Goal: Navigation & Orientation: Find specific page/section

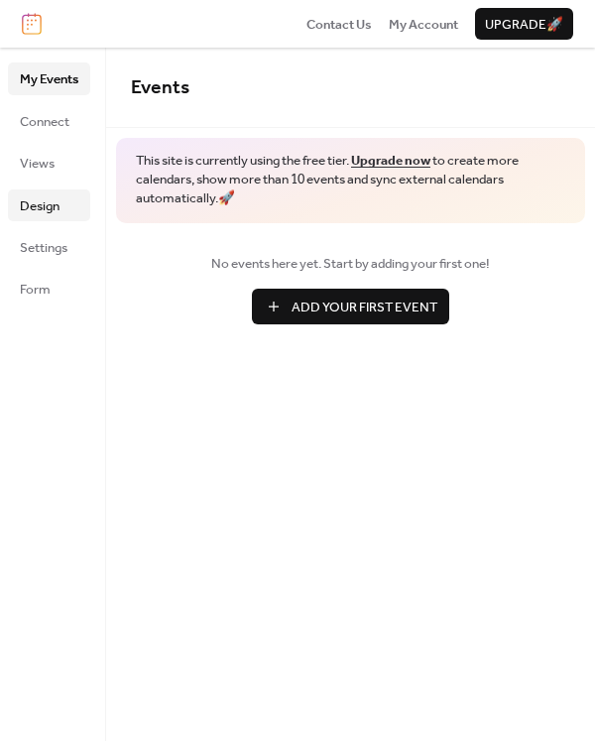
click at [49, 210] on span "Design" at bounding box center [40, 206] width 40 height 20
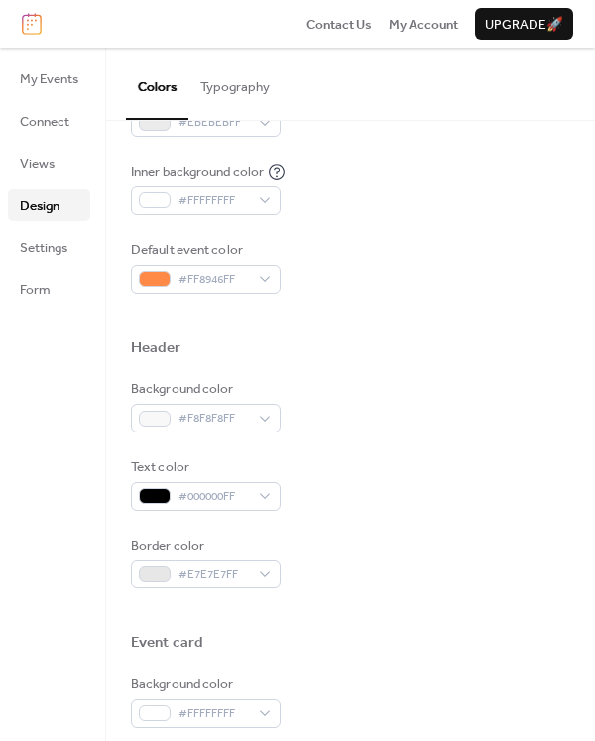
scroll to position [900, 0]
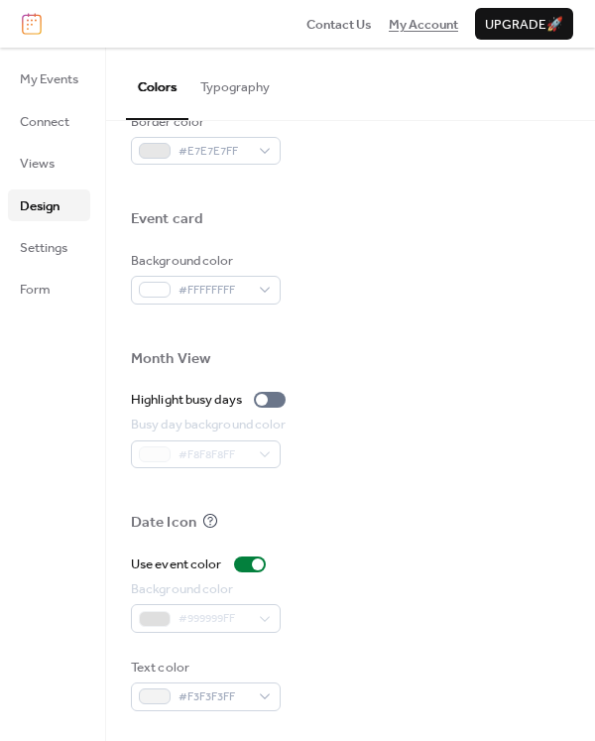
click at [396, 35] on span "My Account" at bounding box center [423, 25] width 69 height 20
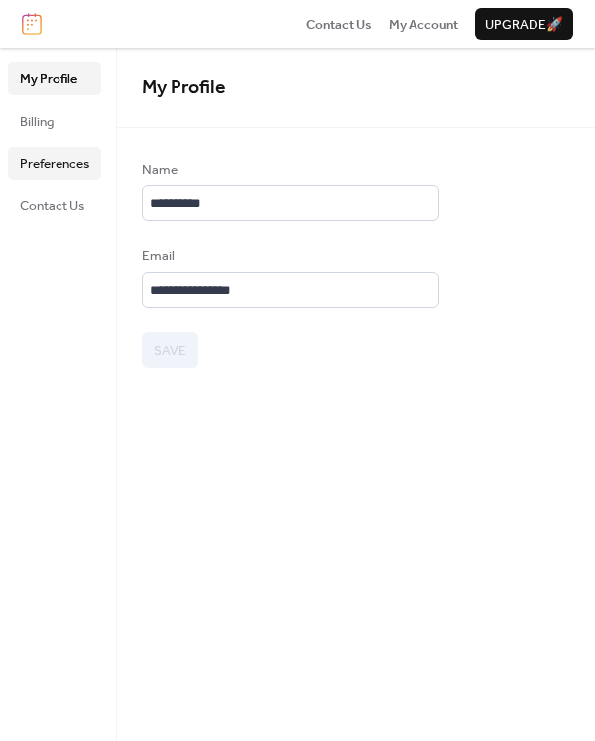
click at [68, 154] on span "Preferences" at bounding box center [54, 164] width 69 height 20
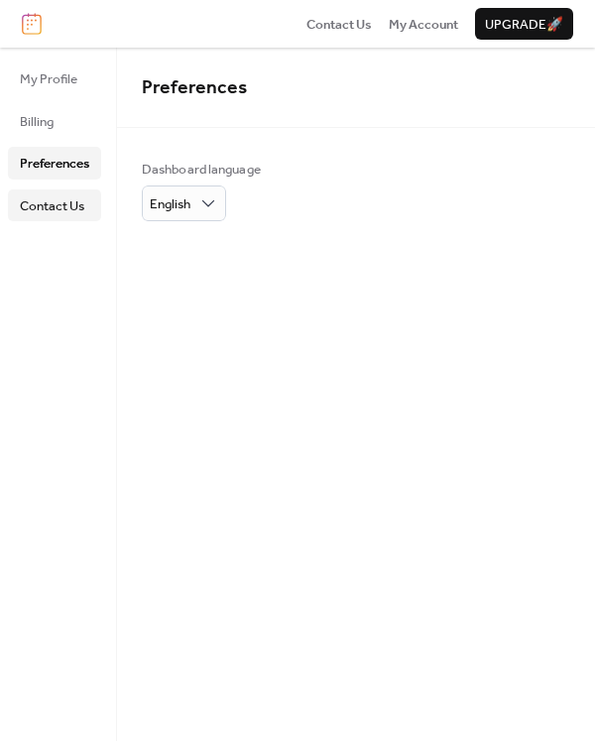
click at [60, 191] on link "Contact Us" at bounding box center [54, 205] width 93 height 32
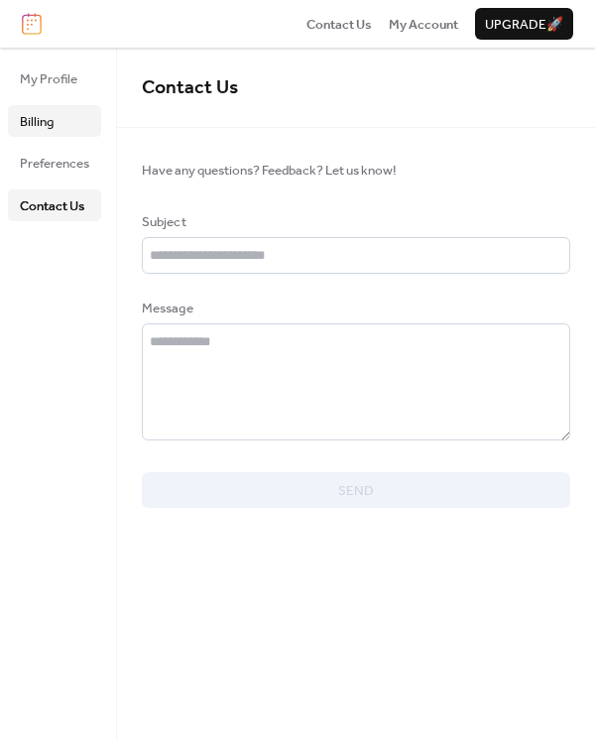
click at [65, 125] on link "Billing" at bounding box center [54, 121] width 93 height 32
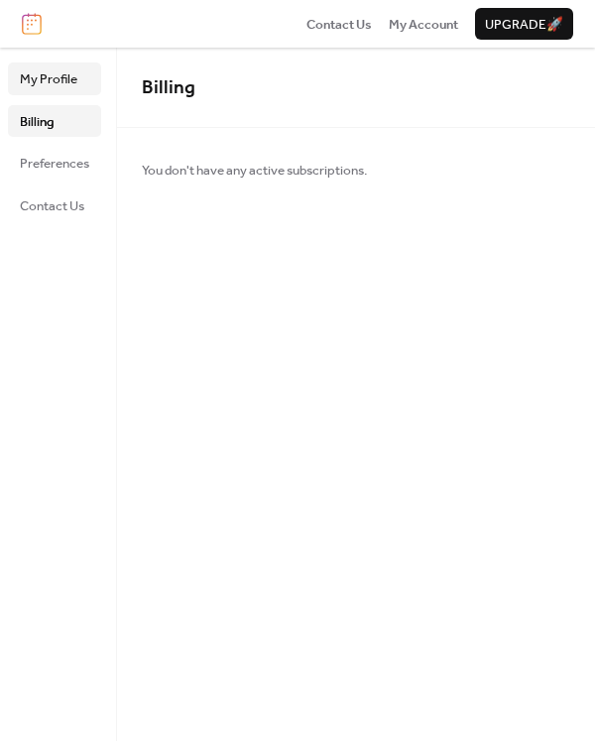
click at [58, 70] on span "My Profile" at bounding box center [49, 79] width 58 height 20
